Goal: Information Seeking & Learning: Learn about a topic

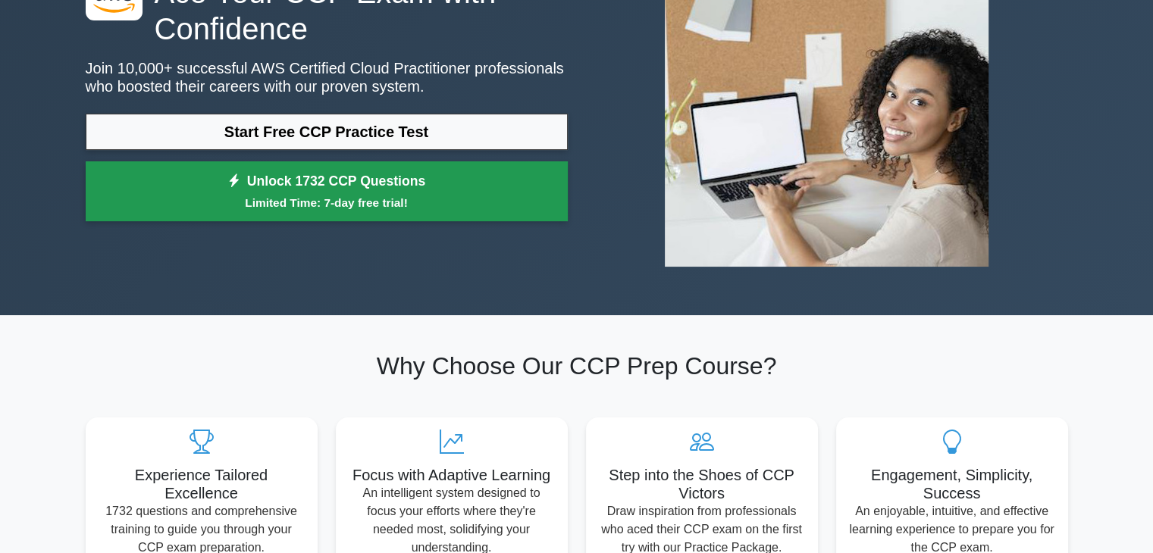
scroll to position [152, 0]
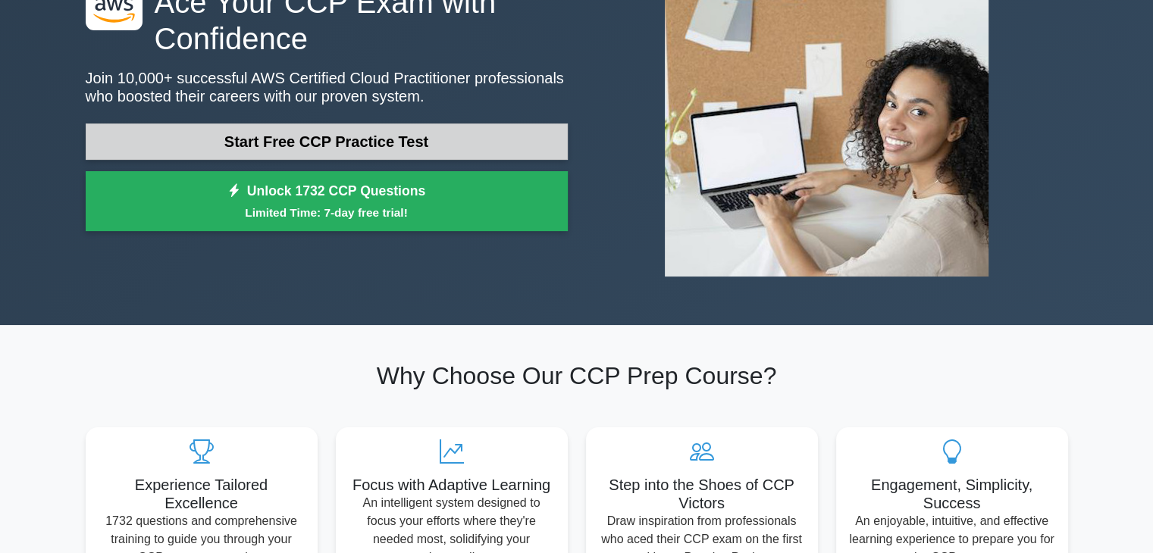
click at [369, 140] on link "Start Free CCP Practice Test" at bounding box center [327, 142] width 482 height 36
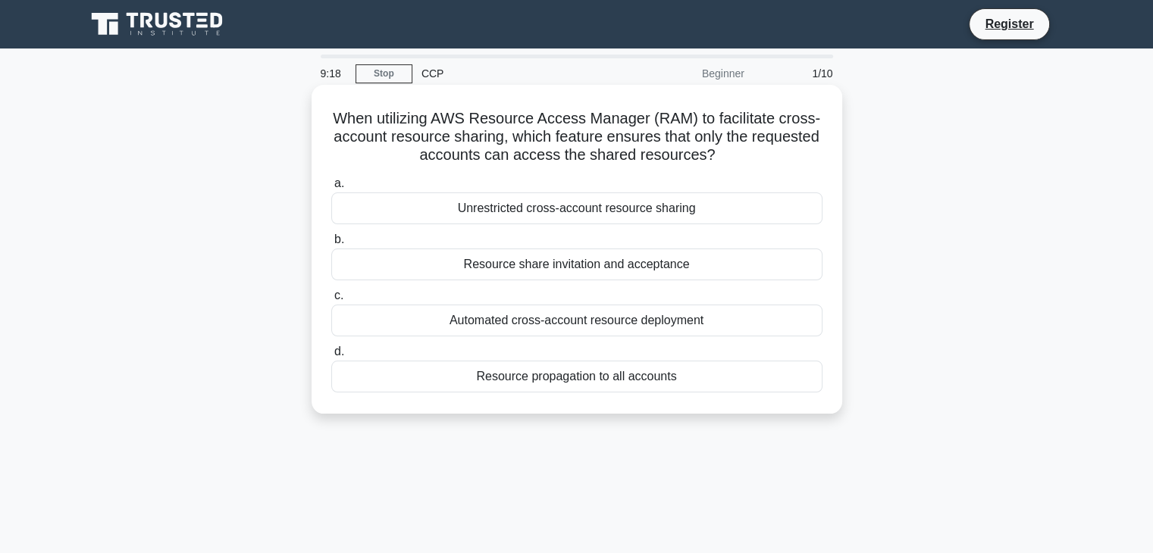
click at [605, 375] on div "Resource propagation to all accounts" at bounding box center [576, 377] width 491 height 32
click at [331, 357] on input "d. Resource propagation to all accounts" at bounding box center [331, 352] width 0 height 10
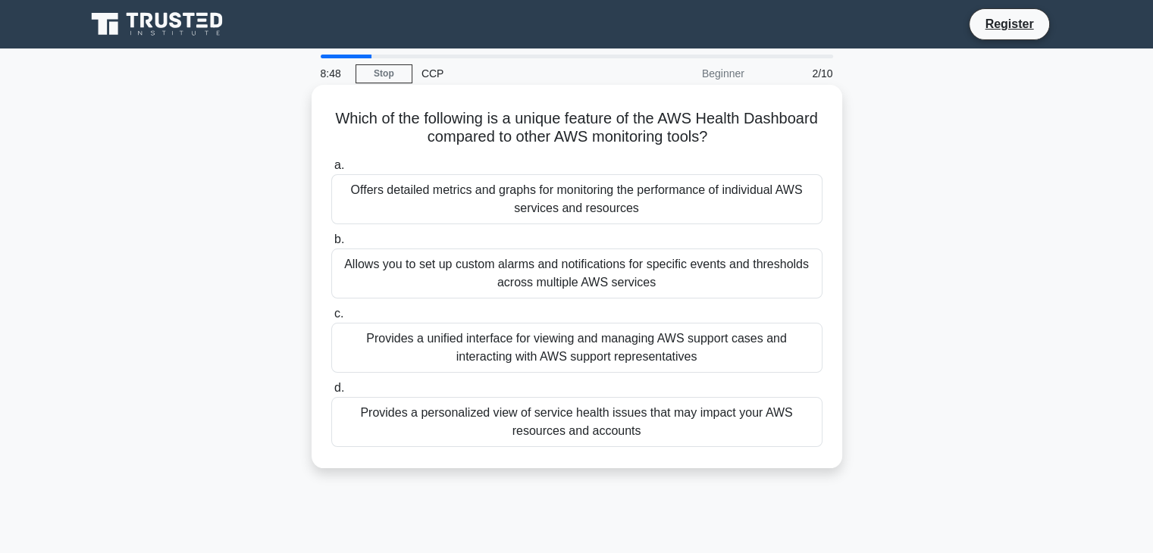
click at [600, 432] on div "Provides a personalized view of service health issues that may impact your AWS …" at bounding box center [576, 422] width 491 height 50
click at [331, 393] on input "d. Provides a personalized view of service health issues that may impact your A…" at bounding box center [331, 388] width 0 height 10
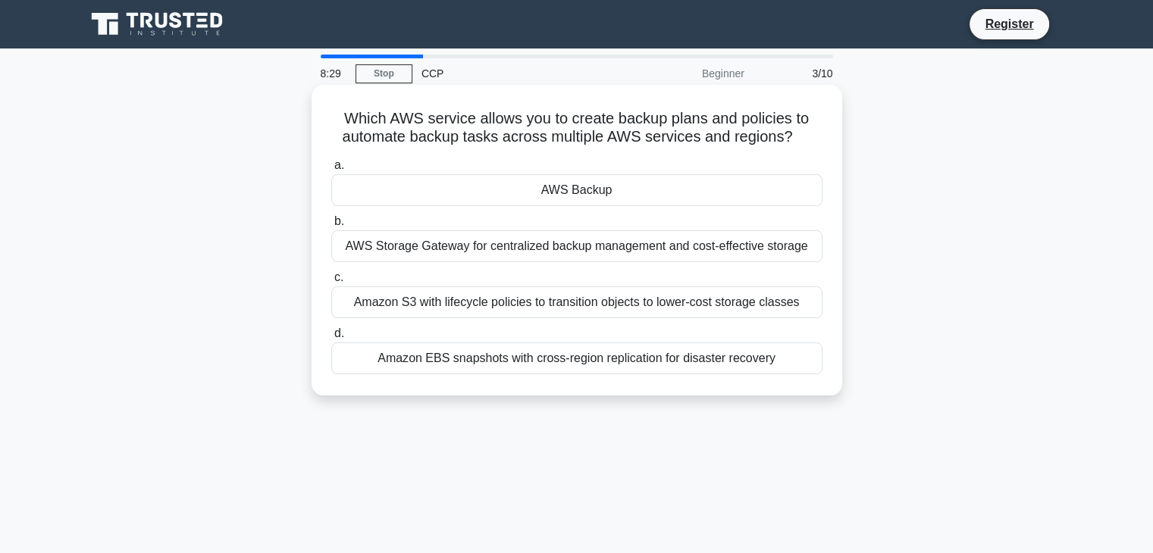
click at [566, 304] on div "Amazon S3 with lifecycle policies to transition objects to lower-cost storage c…" at bounding box center [576, 302] width 491 height 32
click at [331, 283] on input "c. Amazon S3 with lifecycle policies to transition objects to lower-cost storag…" at bounding box center [331, 278] width 0 height 10
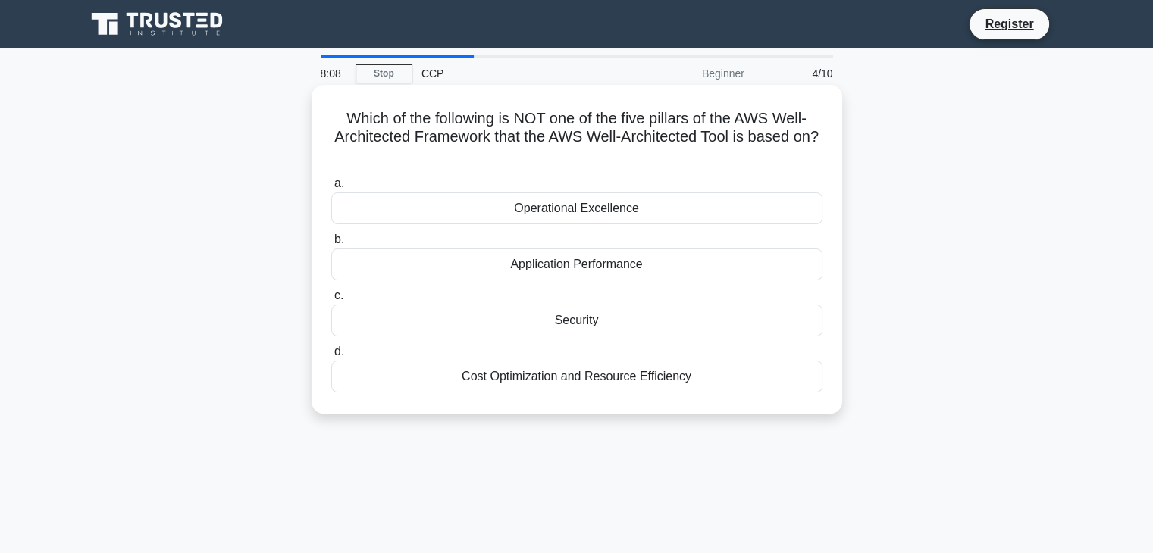
click at [622, 271] on div "Application Performance" at bounding box center [576, 265] width 491 height 32
click at [331, 245] on input "b. Application Performance" at bounding box center [331, 240] width 0 height 10
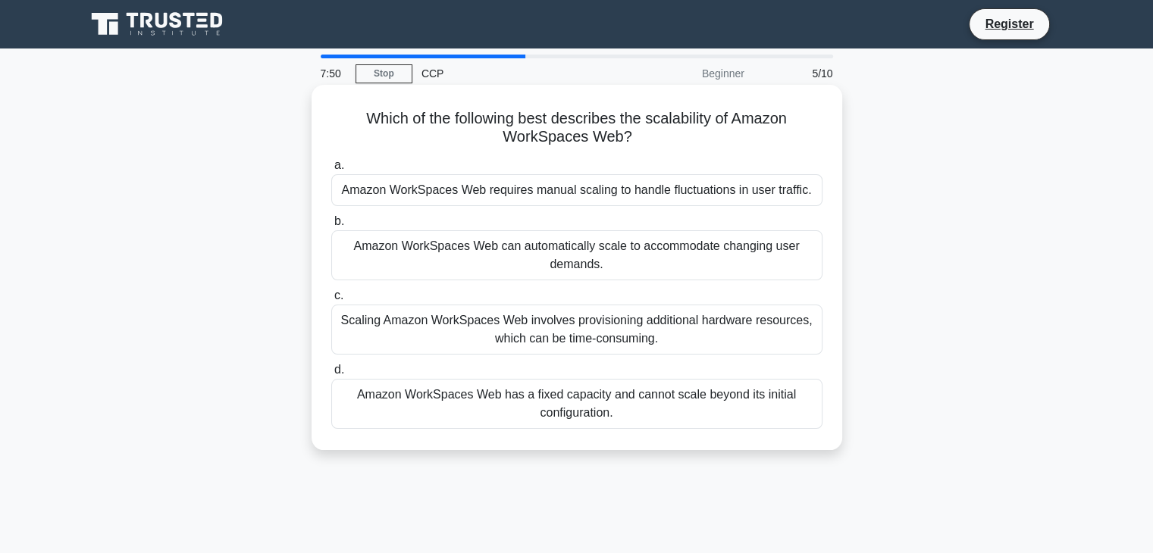
click at [620, 252] on div "Amazon WorkSpaces Web can automatically scale to accommodate changing user dema…" at bounding box center [576, 255] width 491 height 50
click at [331, 227] on input "b. Amazon WorkSpaces Web can automatically scale to accommodate changing user d…" at bounding box center [331, 222] width 0 height 10
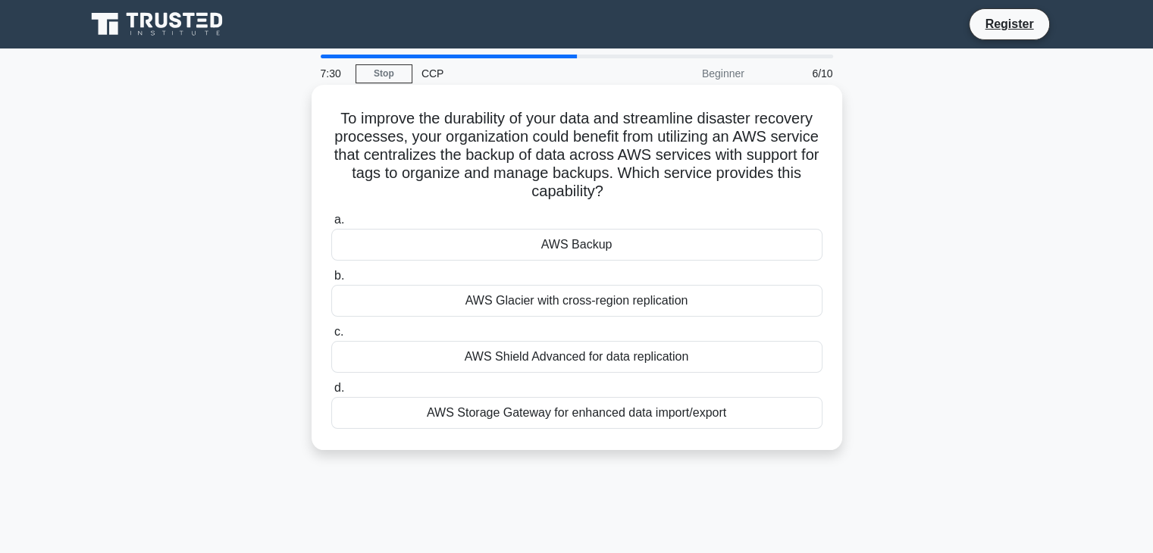
click at [603, 247] on div "AWS Backup" at bounding box center [576, 245] width 491 height 32
click at [331, 225] on input "a. AWS Backup" at bounding box center [331, 220] width 0 height 10
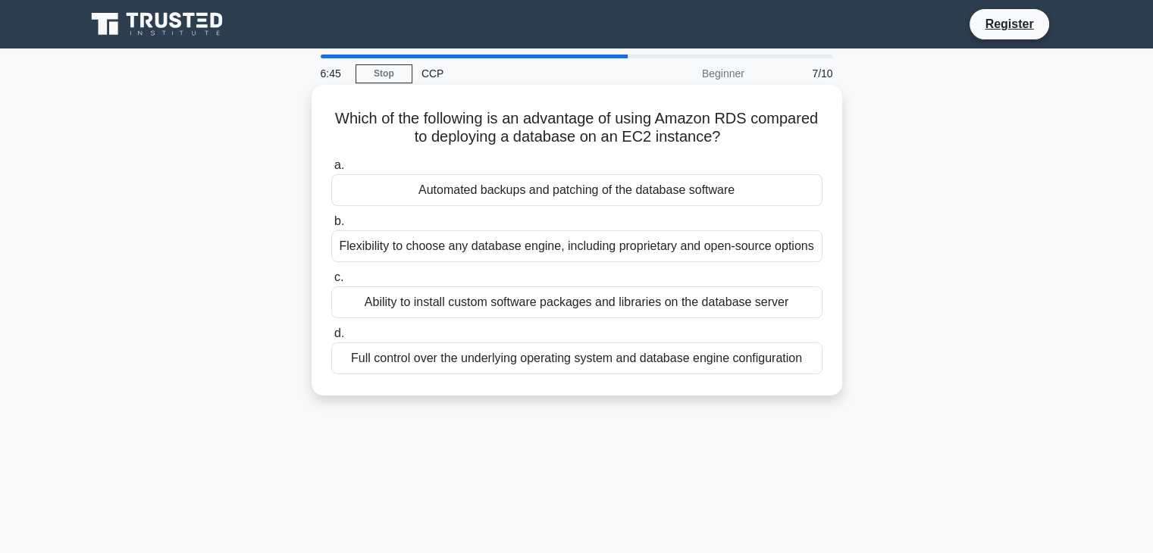
click at [602, 360] on div "Full control over the underlying operating system and database engine configura…" at bounding box center [576, 359] width 491 height 32
click at [331, 339] on input "d. Full control over the underlying operating system and database engine config…" at bounding box center [331, 334] width 0 height 10
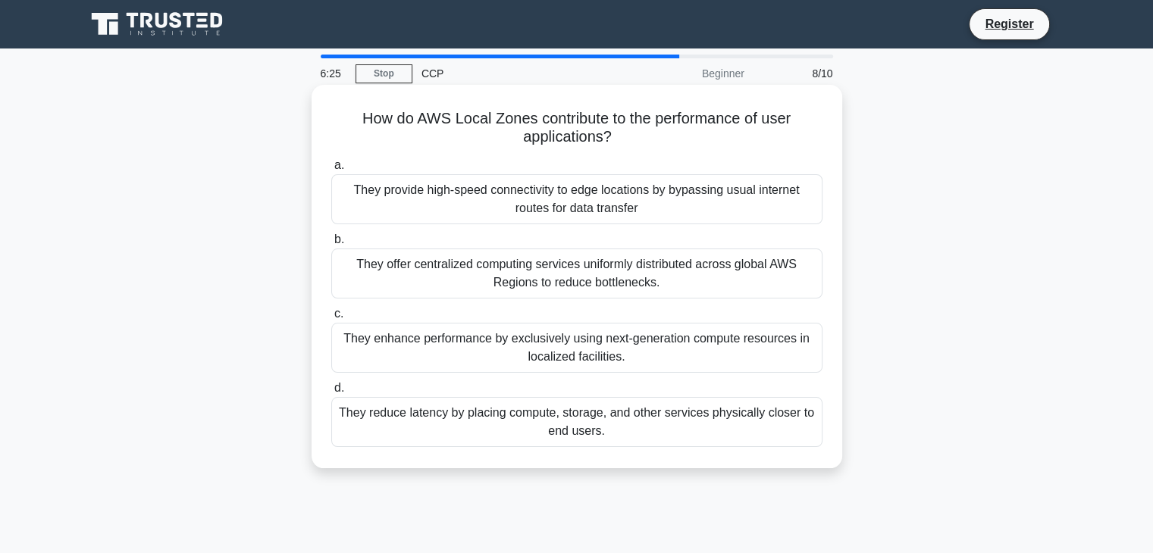
click at [634, 415] on div "They reduce latency by placing compute, storage, and other services physically …" at bounding box center [576, 422] width 491 height 50
click at [331, 393] on input "d. They reduce latency by placing compute, storage, and other services physical…" at bounding box center [331, 388] width 0 height 10
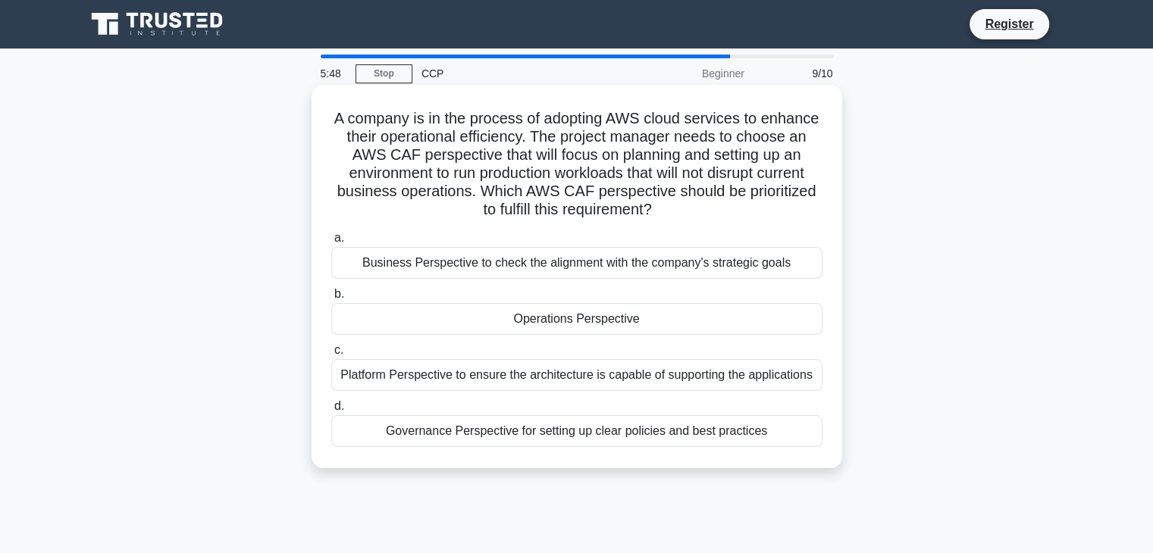
click at [580, 380] on div "Platform Perspective to ensure the architecture is capable of supporting the ap…" at bounding box center [576, 375] width 491 height 32
click at [331, 355] on input "c. Platform Perspective to ensure the architecture is capable of supporting the…" at bounding box center [331, 351] width 0 height 10
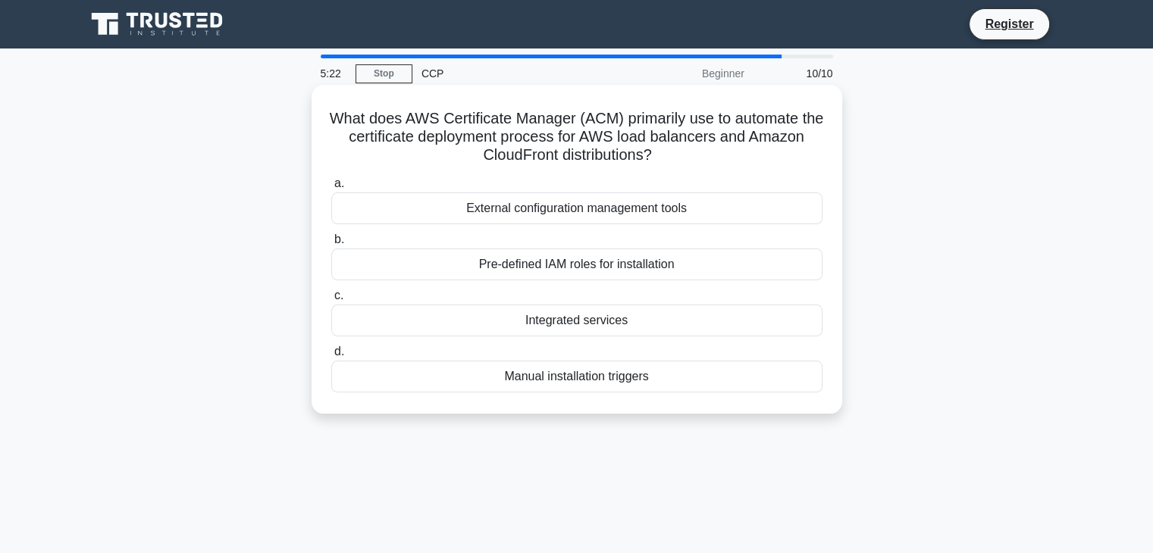
click at [612, 324] on div "Integrated services" at bounding box center [576, 321] width 491 height 32
click at [331, 301] on input "c. Integrated services" at bounding box center [331, 296] width 0 height 10
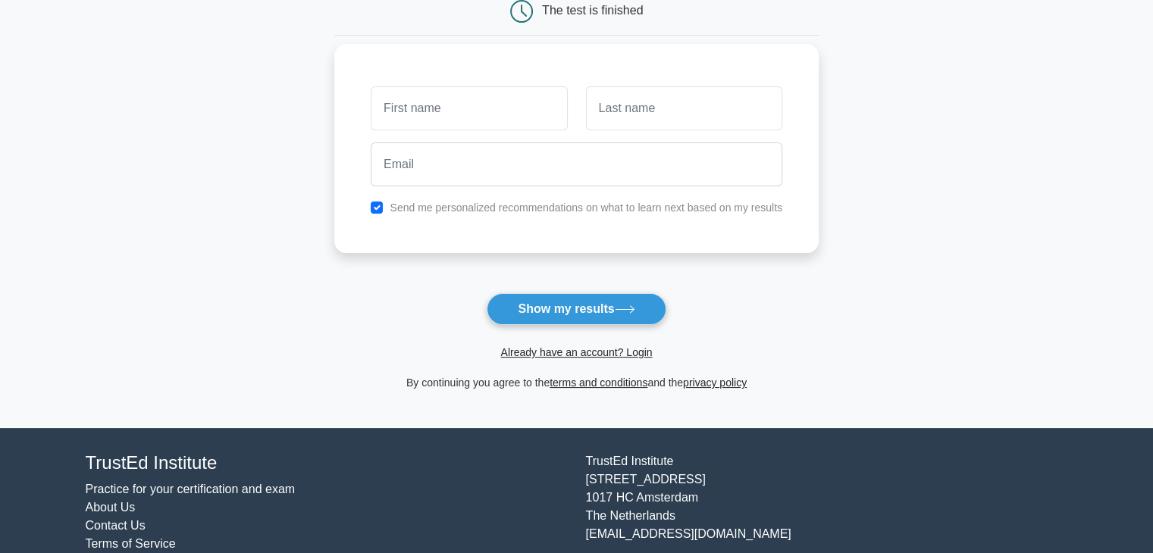
scroll to position [208, 0]
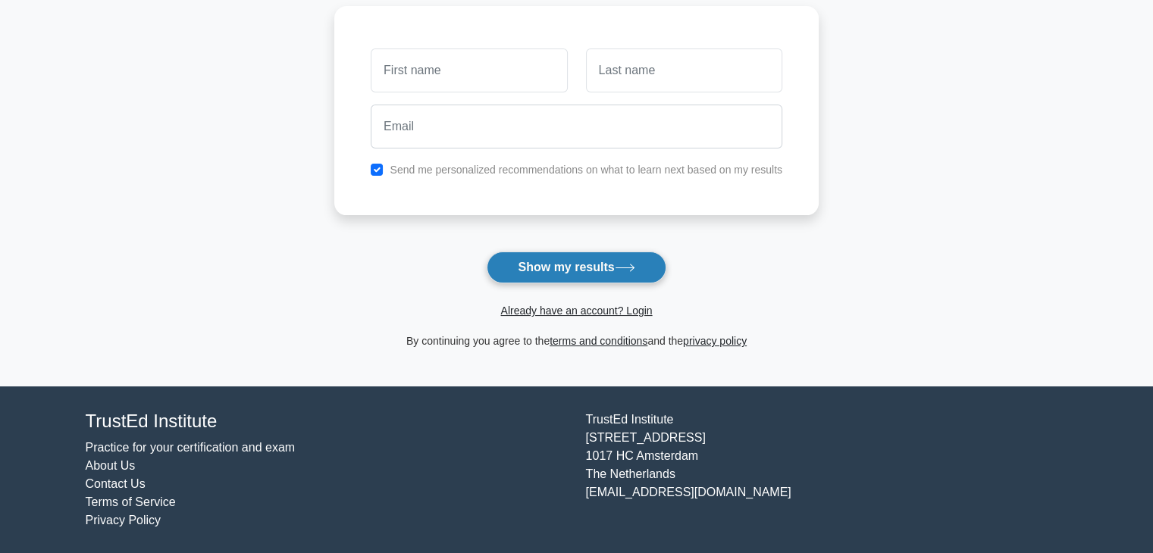
click at [624, 264] on icon at bounding box center [625, 268] width 20 height 8
click at [737, 263] on form "Wait, there is more! Continue to see your result The test is finished and the" at bounding box center [576, 113] width 484 height 473
